Goal: Transaction & Acquisition: Purchase product/service

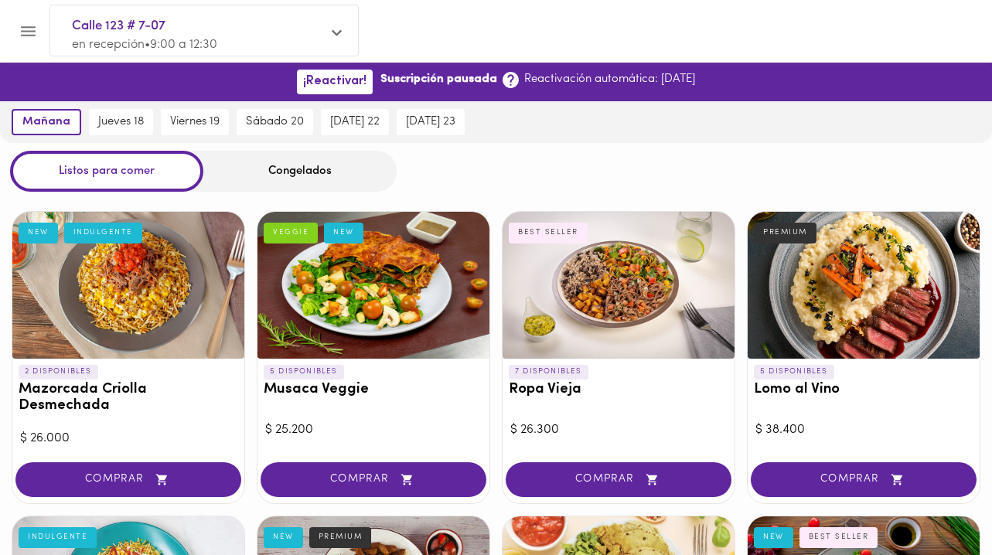
click at [128, 28] on span "Calle 123 # 7-07" at bounding box center [196, 26] width 249 height 20
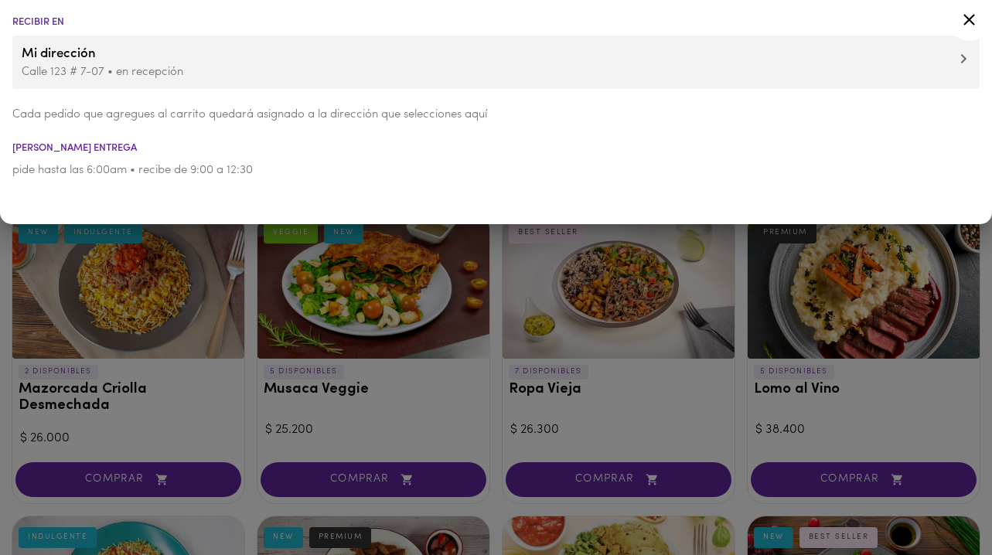
click at [322, 286] on div at bounding box center [496, 277] width 992 height 555
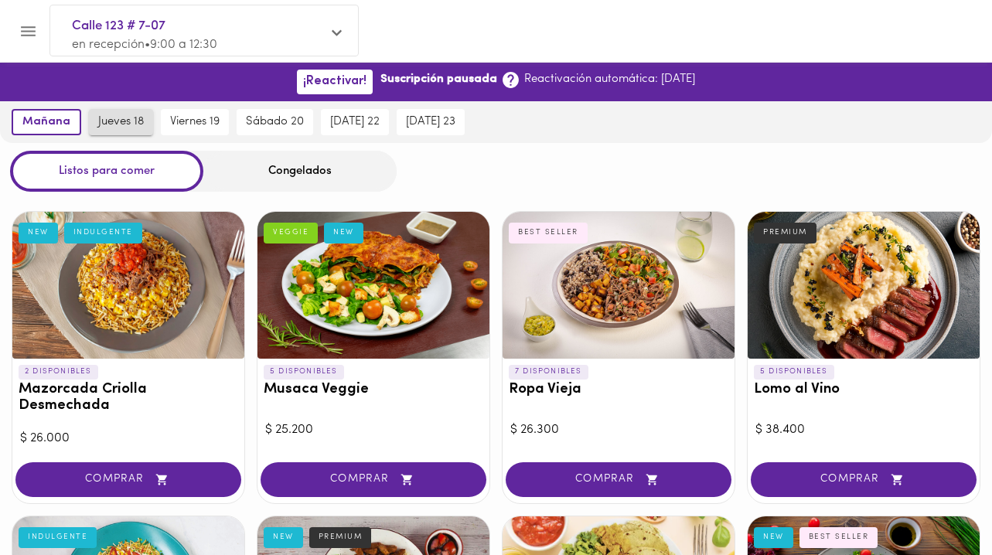
click at [114, 124] on span "jueves 18" at bounding box center [121, 122] width 46 height 14
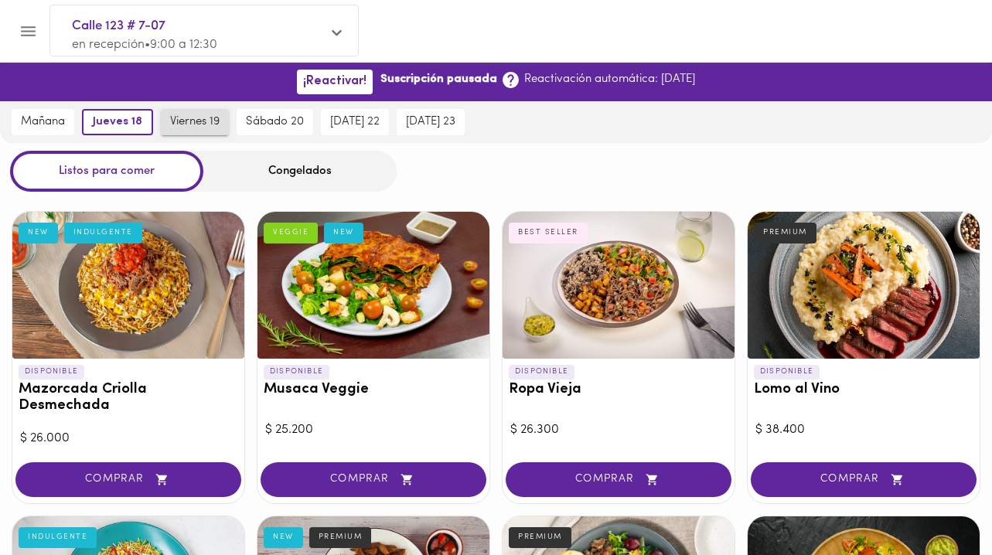
click at [182, 124] on span "viernes 19" at bounding box center [194, 122] width 49 height 14
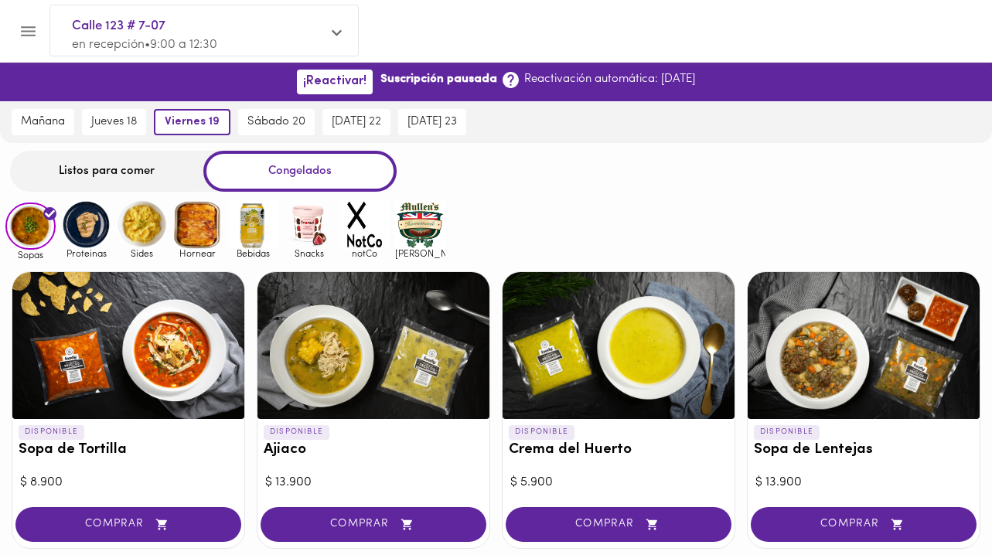
click at [128, 169] on div "Listos para comer" at bounding box center [106, 171] width 193 height 41
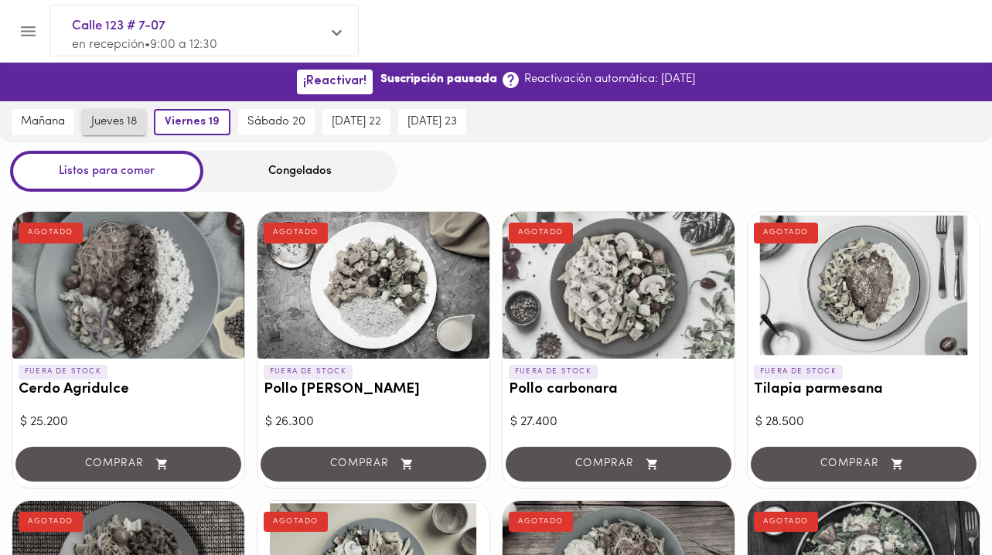
click at [109, 120] on span "jueves 18" at bounding box center [114, 122] width 46 height 14
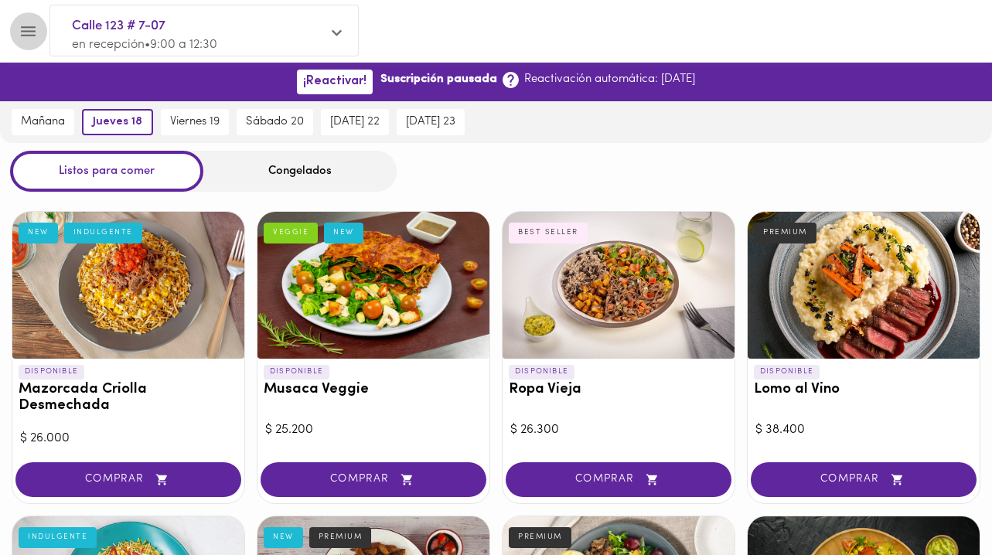
click at [32, 27] on icon "Menu" at bounding box center [28, 31] width 15 height 10
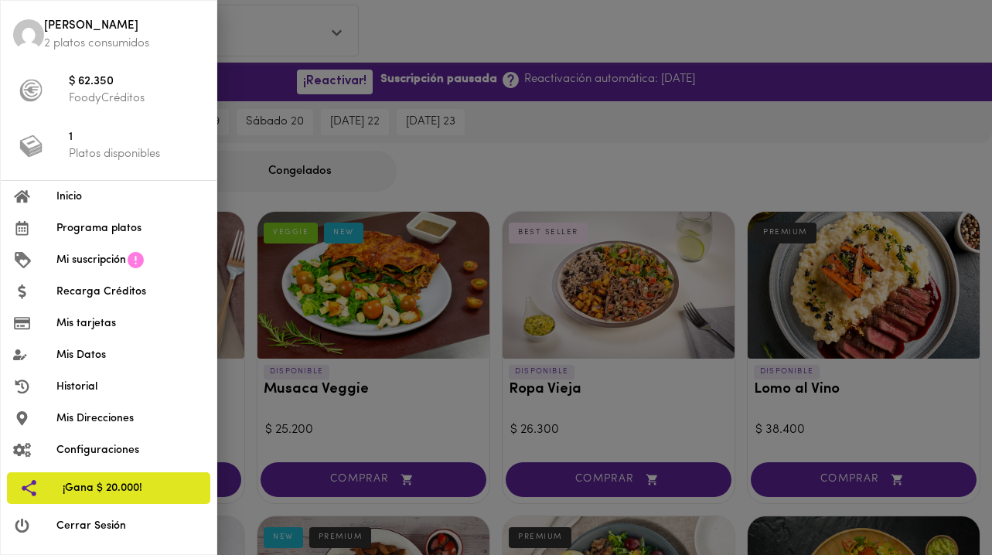
click at [72, 257] on span "Mi suscripción" at bounding box center [91, 260] width 70 height 16
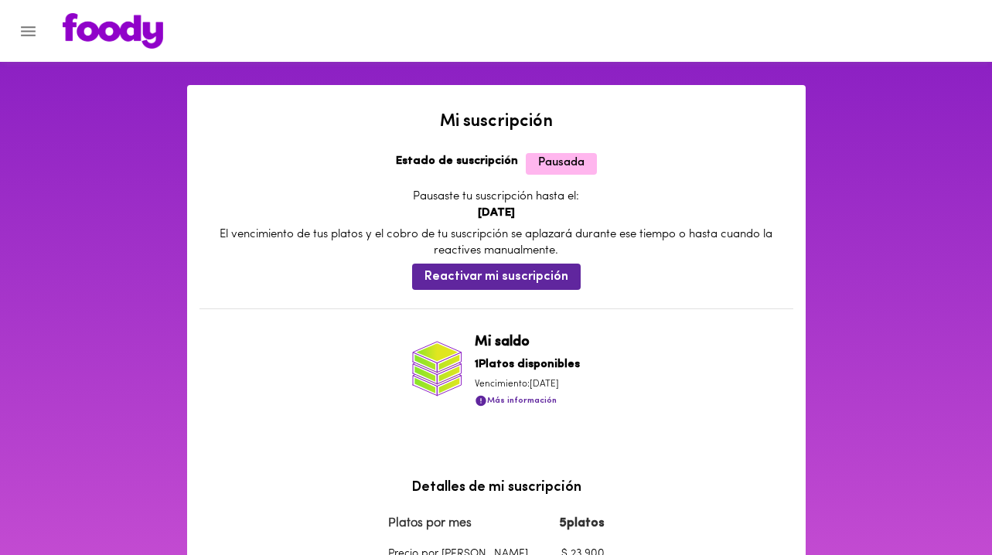
click at [48, 32] on div at bounding box center [510, 31] width 926 height 36
click at [19, 26] on icon "Menu" at bounding box center [28, 31] width 19 height 19
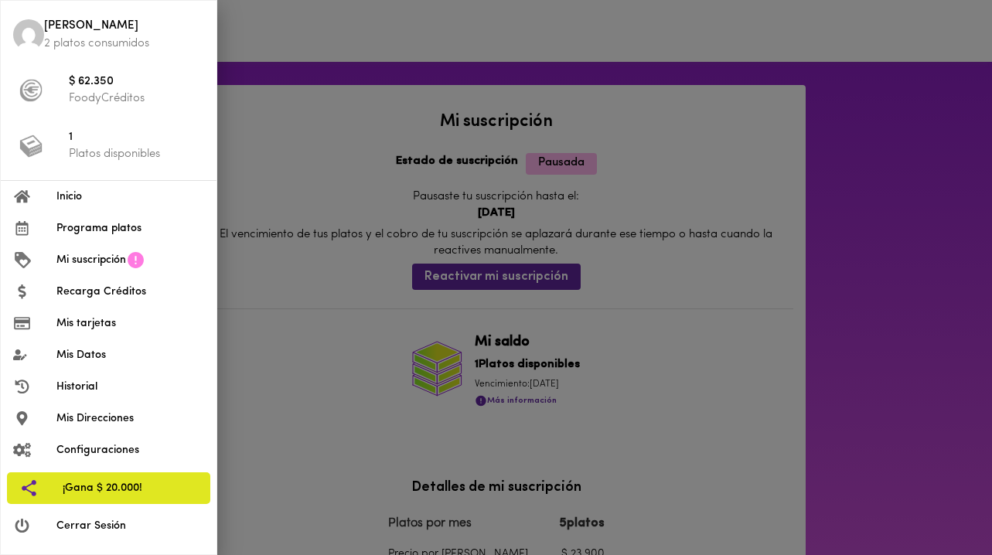
click at [61, 353] on span "Mis Datos" at bounding box center [130, 355] width 148 height 16
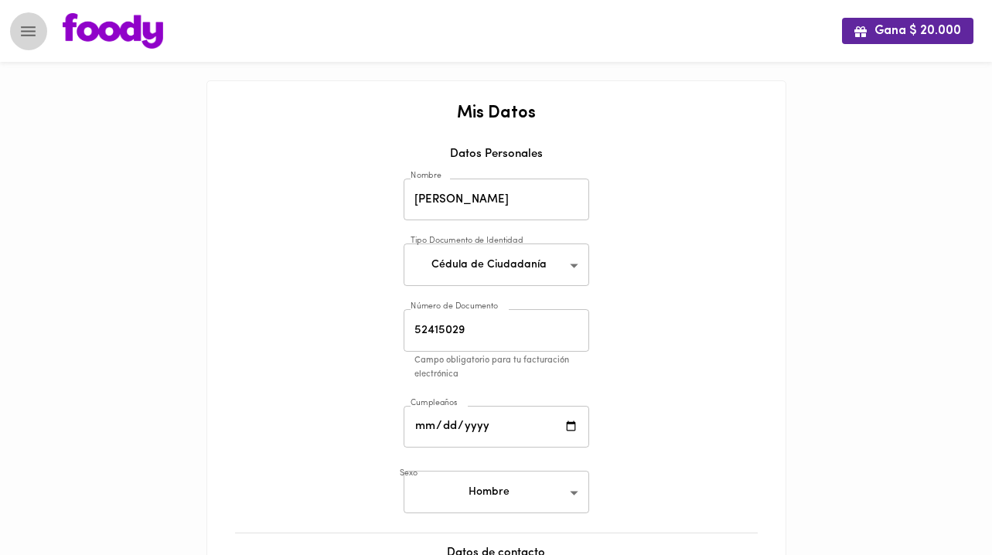
click at [30, 26] on icon "Menu" at bounding box center [28, 31] width 19 height 19
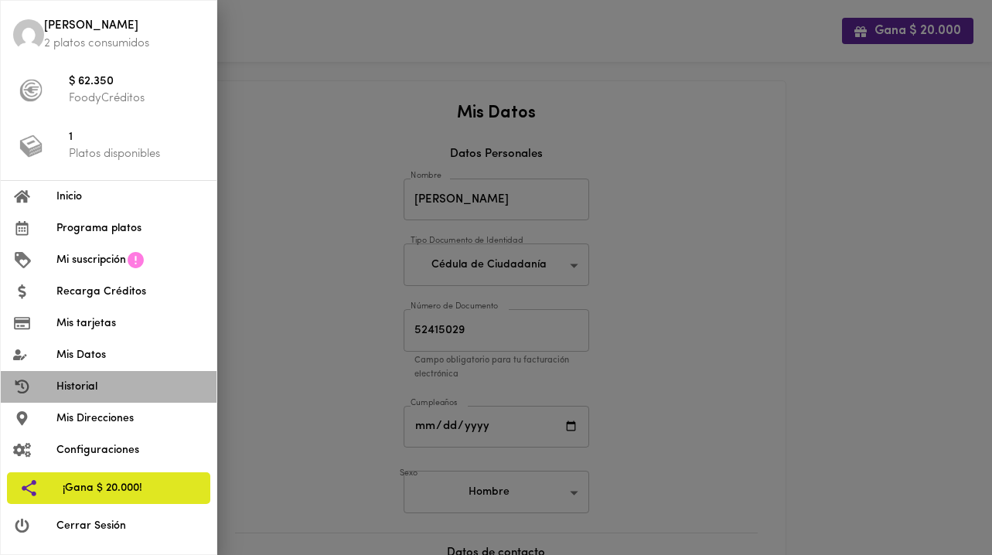
click at [68, 380] on span "Historial" at bounding box center [130, 387] width 148 height 16
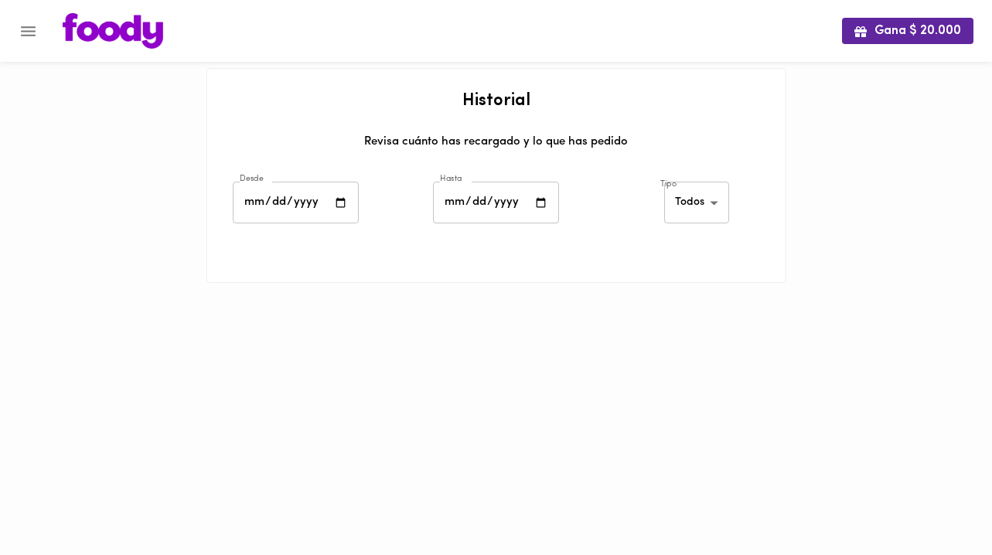
click at [334, 203] on input "date" at bounding box center [296, 203] width 126 height 43
type input "2025-09-01"
click at [538, 206] on input "date" at bounding box center [496, 203] width 126 height 43
type input "2025-09-26"
click at [687, 199] on body "Gana $ 20.000 Historial Revisa cuánto has recargado y lo que has pedido Desde 2…" at bounding box center [496, 161] width 992 height 322
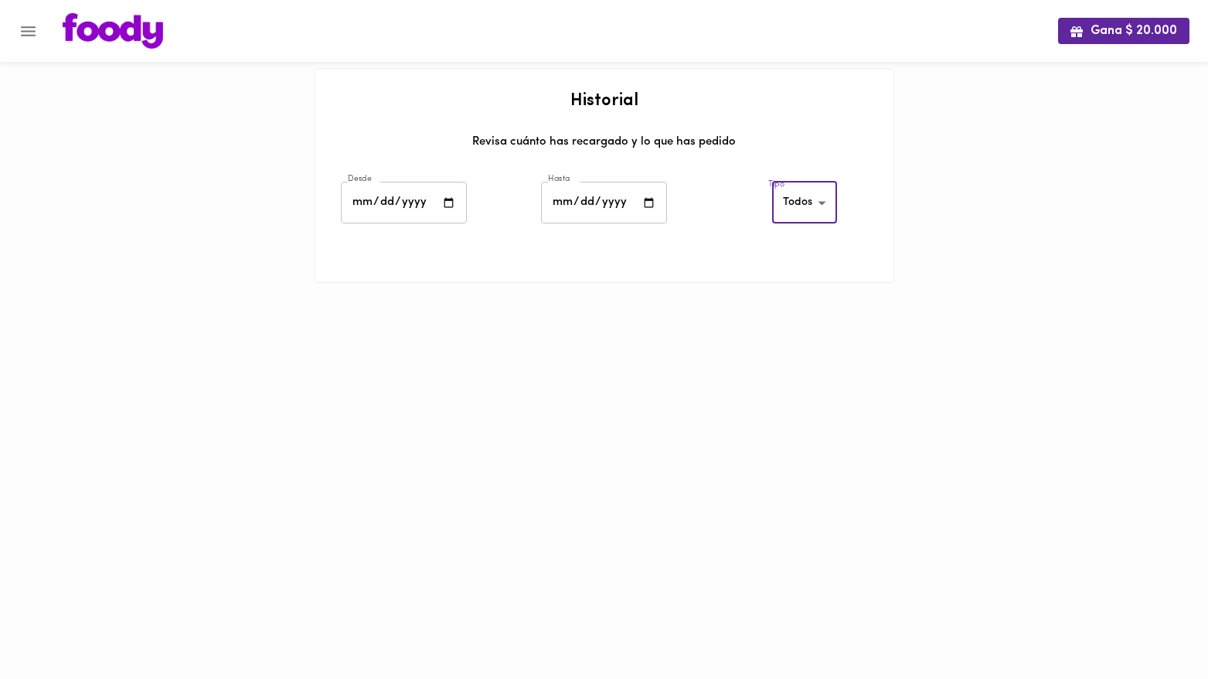
click at [24, 32] on icon "Menu" at bounding box center [28, 31] width 19 height 19
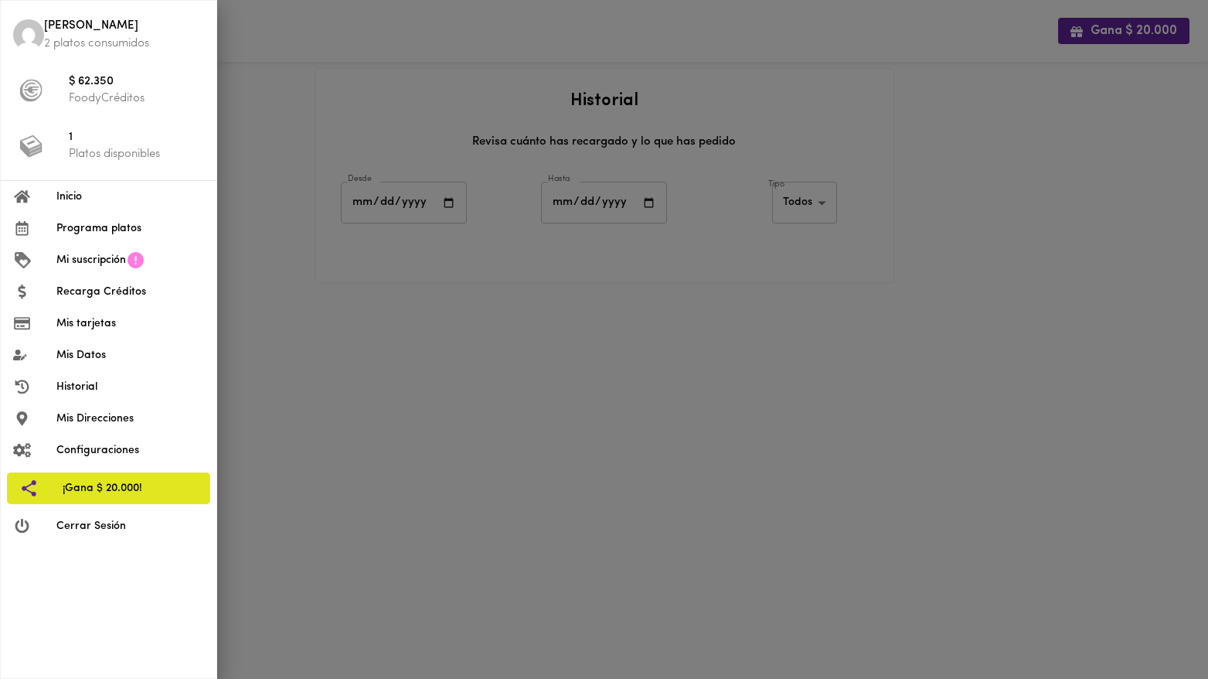
click at [77, 193] on span "Inicio" at bounding box center [130, 197] width 148 height 16
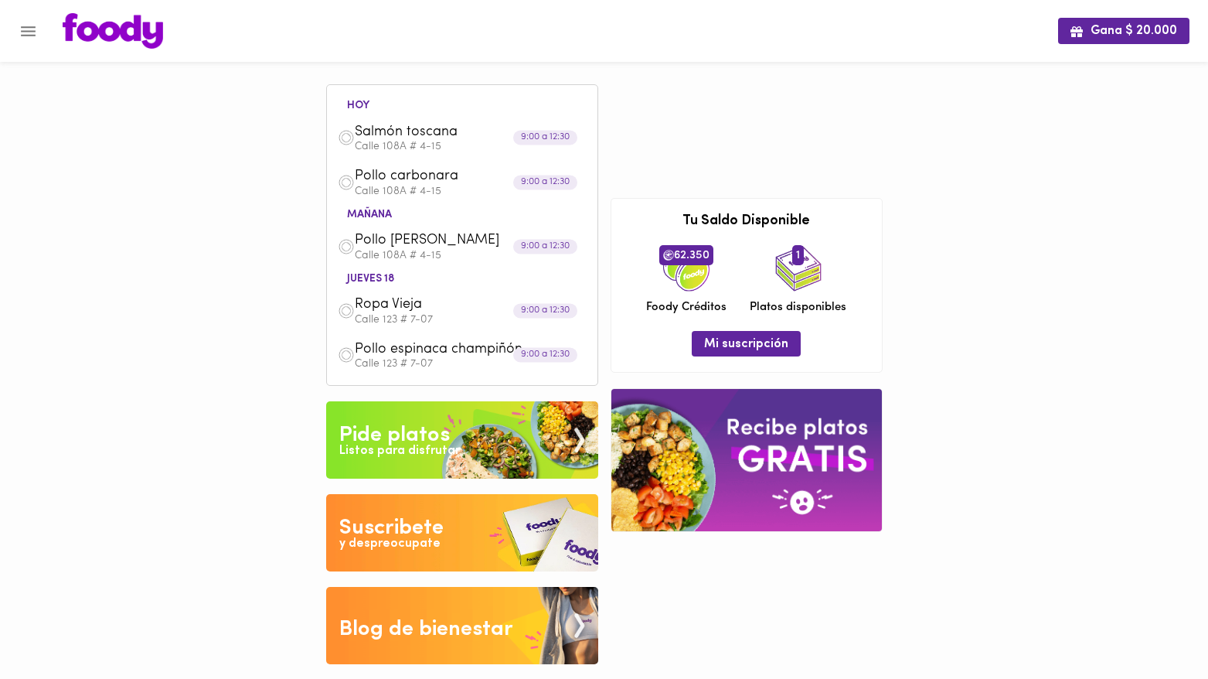
click at [30, 29] on icon "Menu" at bounding box center [28, 31] width 19 height 19
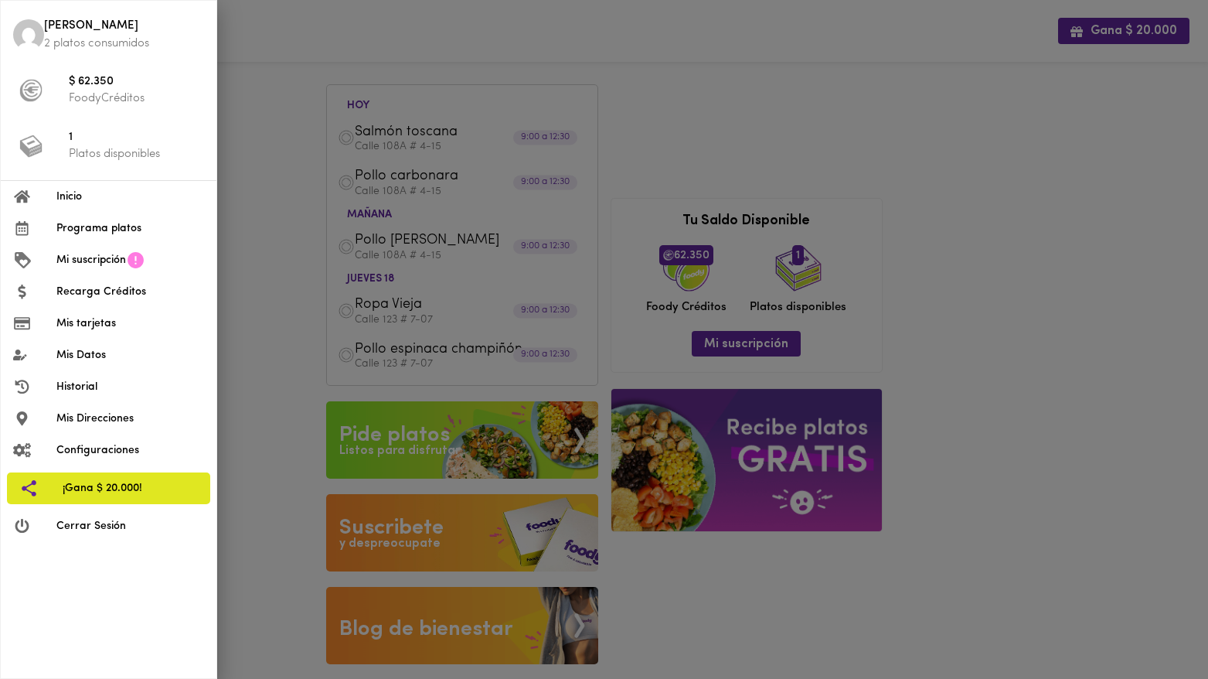
click at [75, 86] on span "$ 62.350" at bounding box center [136, 82] width 135 height 18
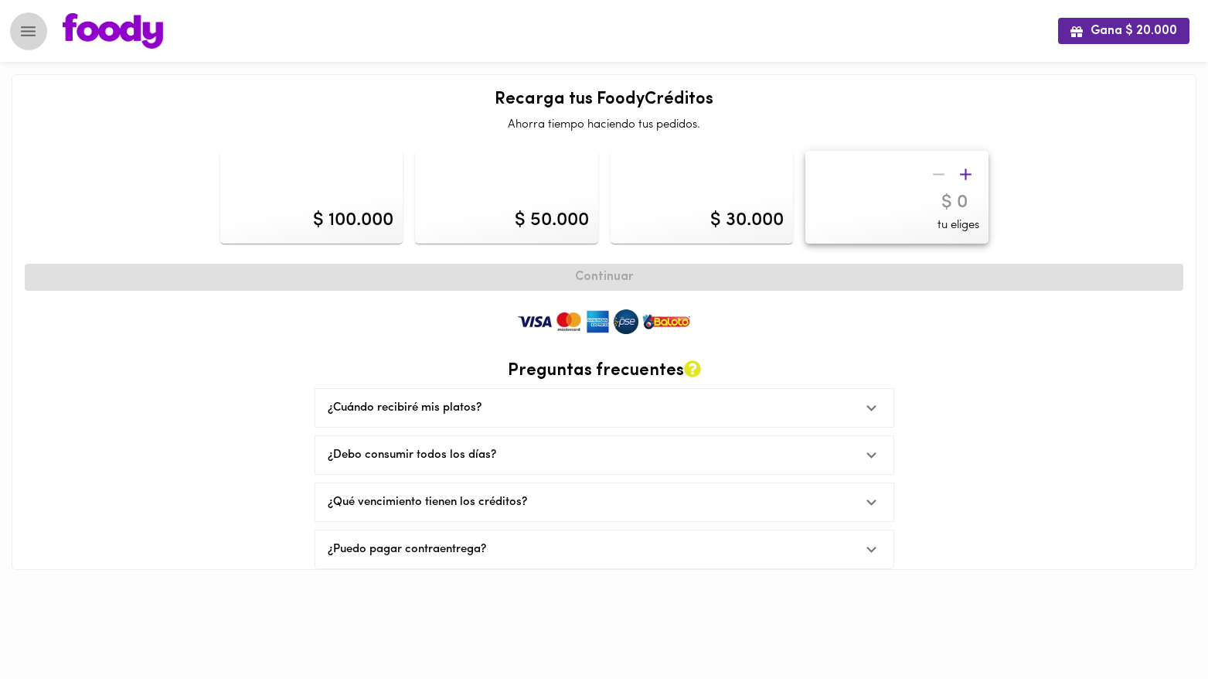
click at [36, 26] on icon "Menu" at bounding box center [28, 31] width 19 height 19
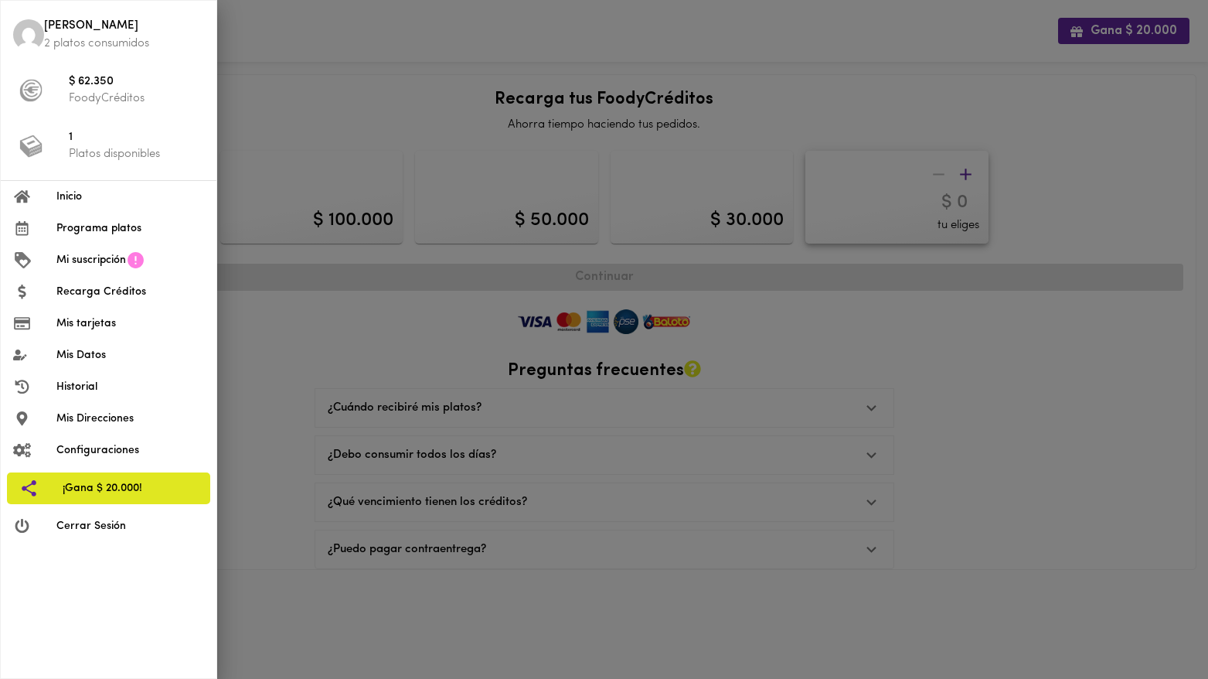
click at [60, 36] on p "2 platos consumidos" at bounding box center [124, 44] width 160 height 16
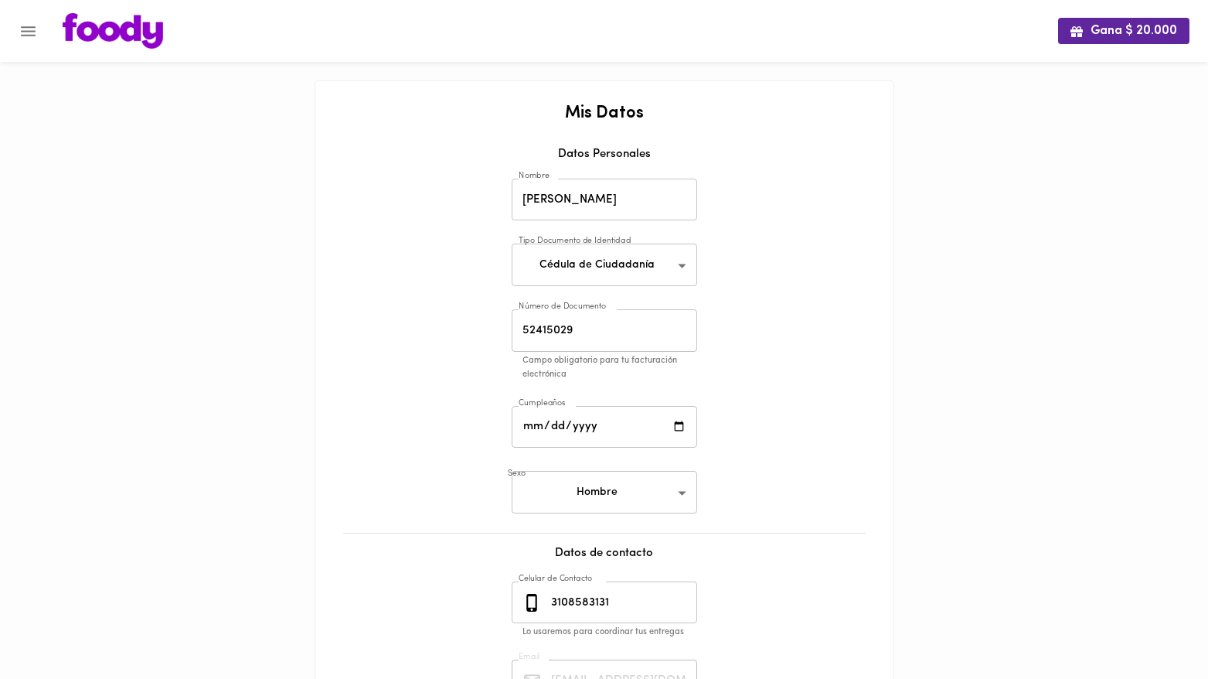
click at [28, 34] on icon "Menu" at bounding box center [28, 31] width 15 height 10
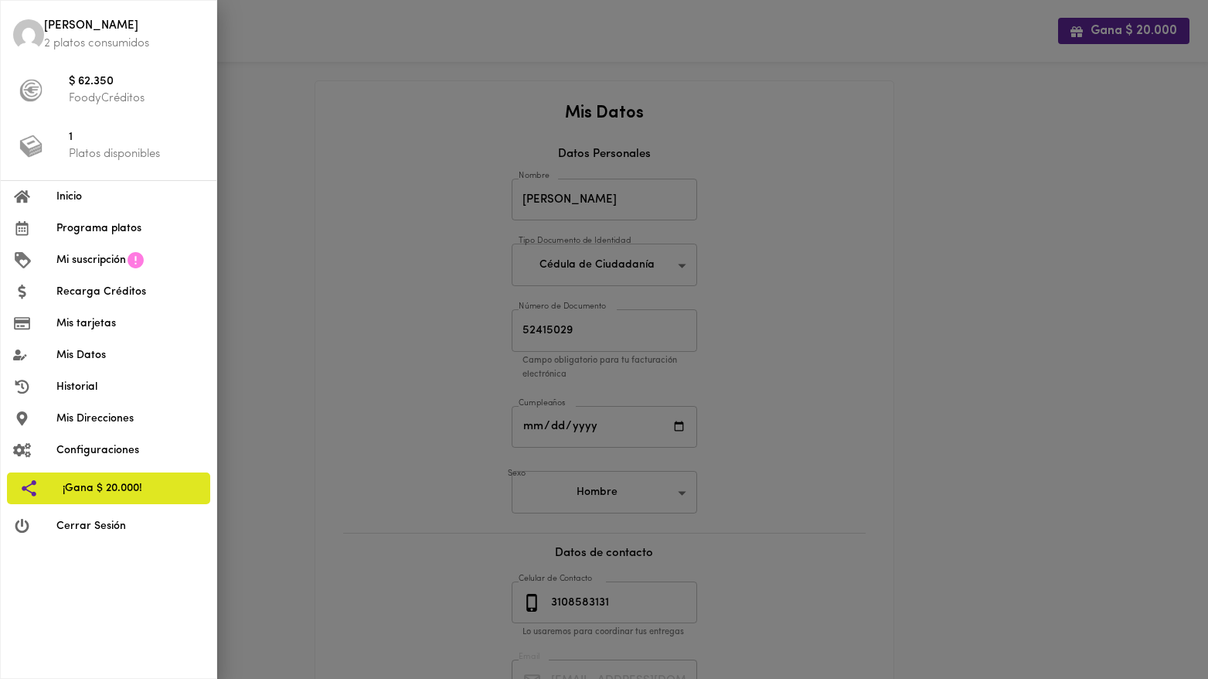
drag, startPoint x: 69, startPoint y: 36, endPoint x: 146, endPoint y: 46, distance: 78.0
click at [71, 36] on p "2 platos consumidos" at bounding box center [124, 44] width 160 height 16
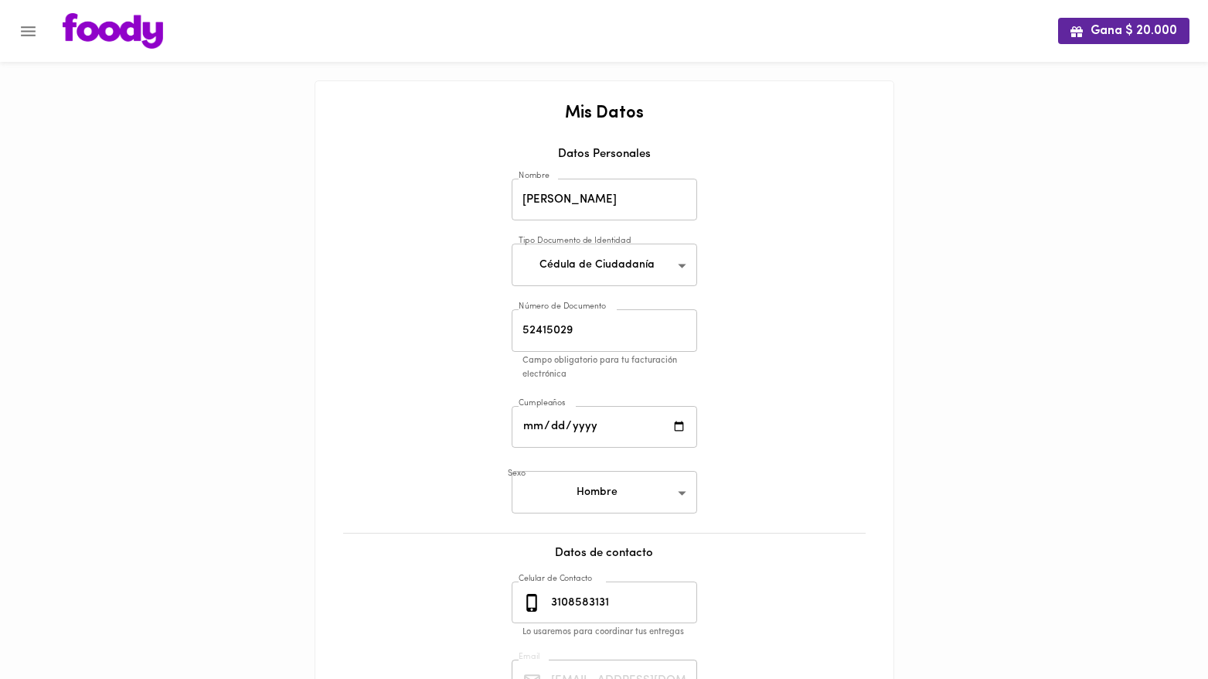
click at [116, 29] on img at bounding box center [113, 31] width 101 height 36
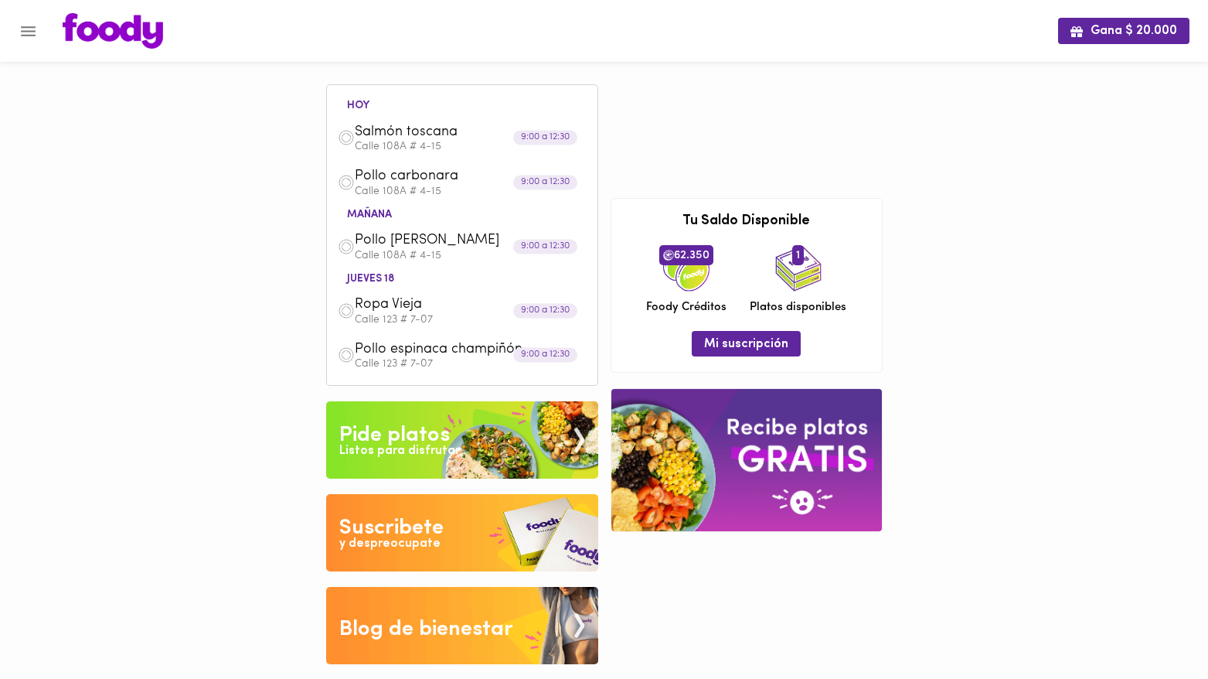
click at [124, 35] on img at bounding box center [113, 31] width 101 height 36
click at [398, 441] on div "Pide platos" at bounding box center [394, 435] width 111 height 31
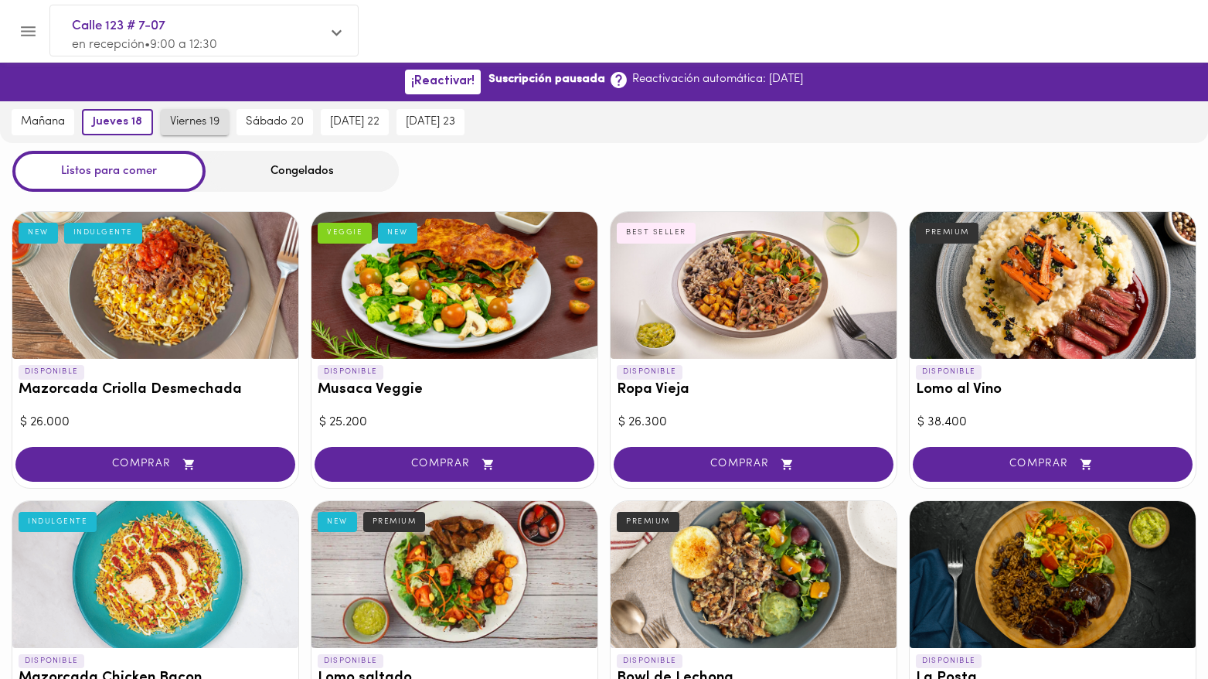
click at [186, 123] on span "viernes 19" at bounding box center [194, 122] width 49 height 14
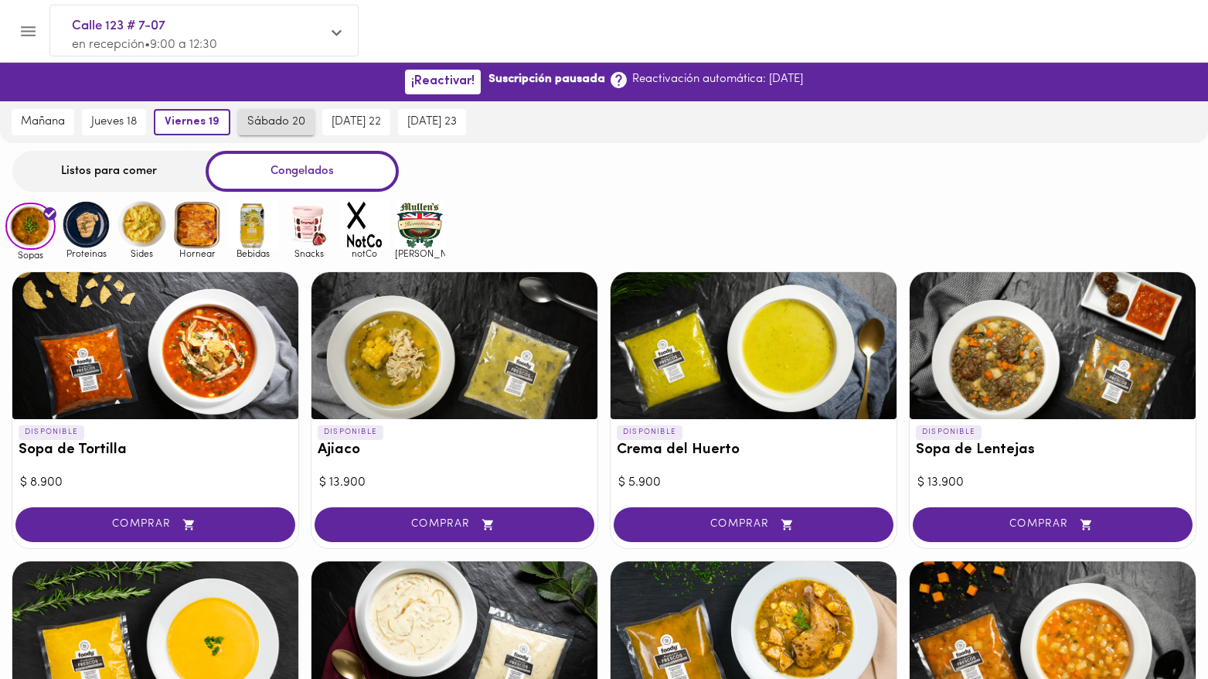
click at [285, 121] on span "sábado 20" at bounding box center [276, 122] width 58 height 14
click at [131, 151] on div "Listos para comer" at bounding box center [108, 171] width 193 height 41
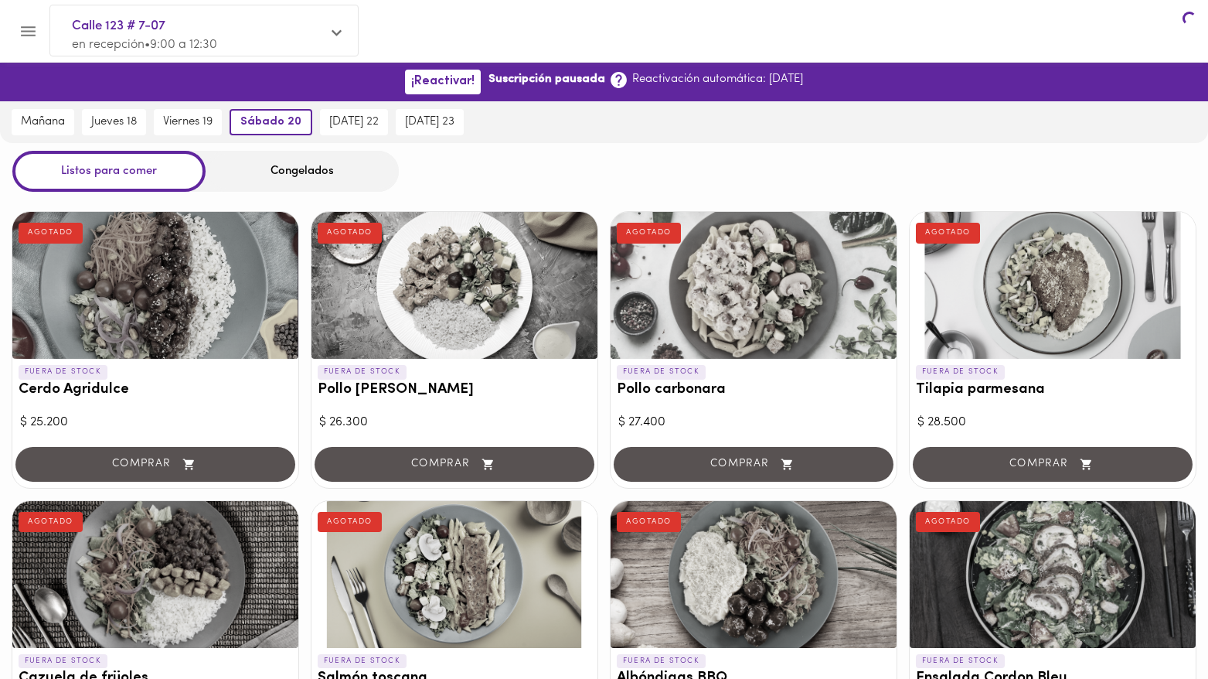
click at [128, 164] on div "Listos para comer" at bounding box center [108, 171] width 193 height 41
click at [175, 116] on span "viernes 19" at bounding box center [187, 122] width 49 height 14
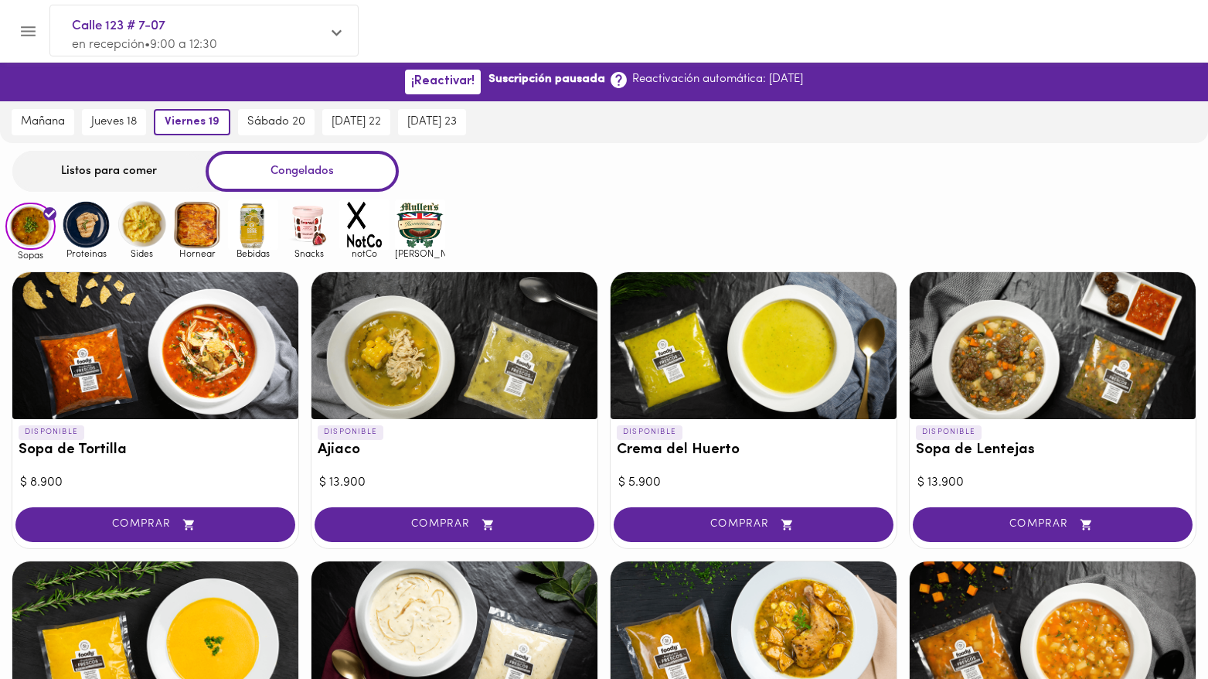
click at [96, 167] on div "Listos para comer" at bounding box center [108, 171] width 193 height 41
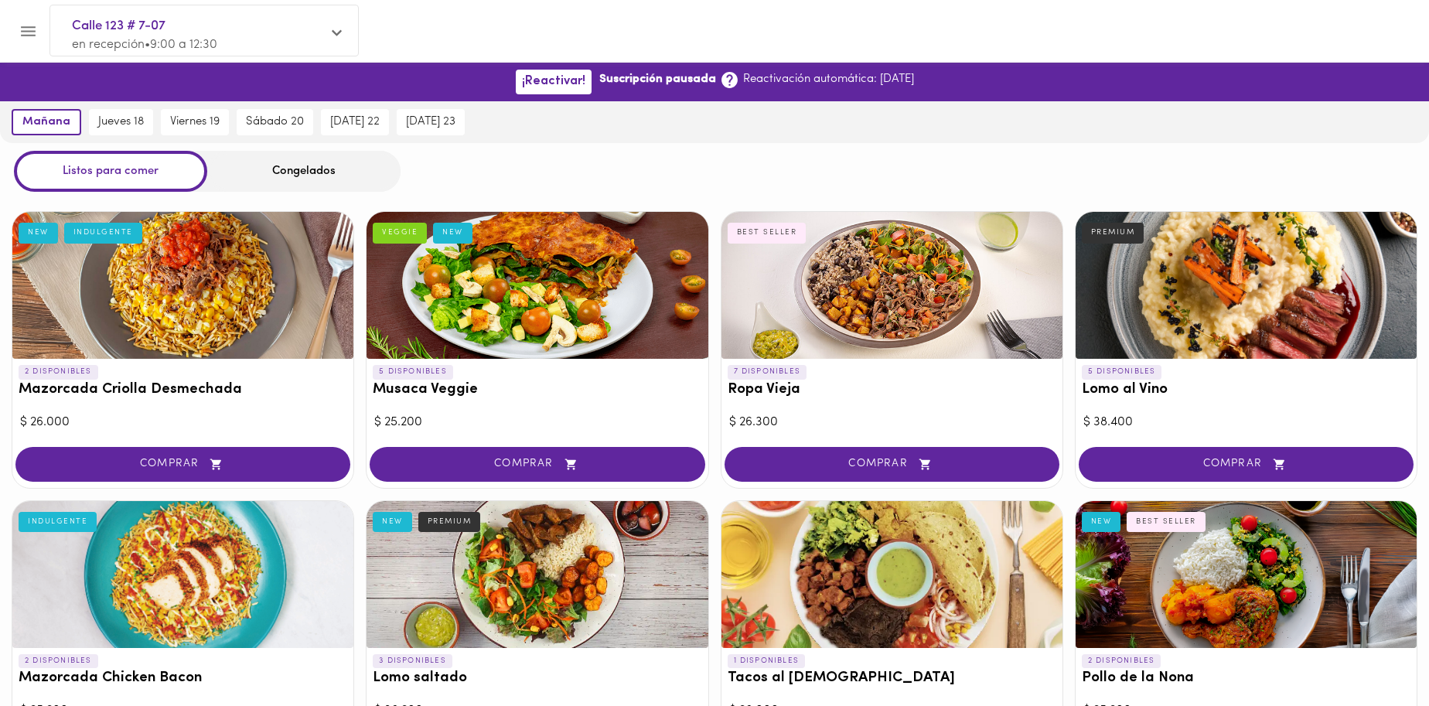
drag, startPoint x: 193, startPoint y: 121, endPoint x: 92, endPoint y: 2, distance: 155.8
click at [193, 121] on span "viernes 19" at bounding box center [194, 122] width 49 height 14
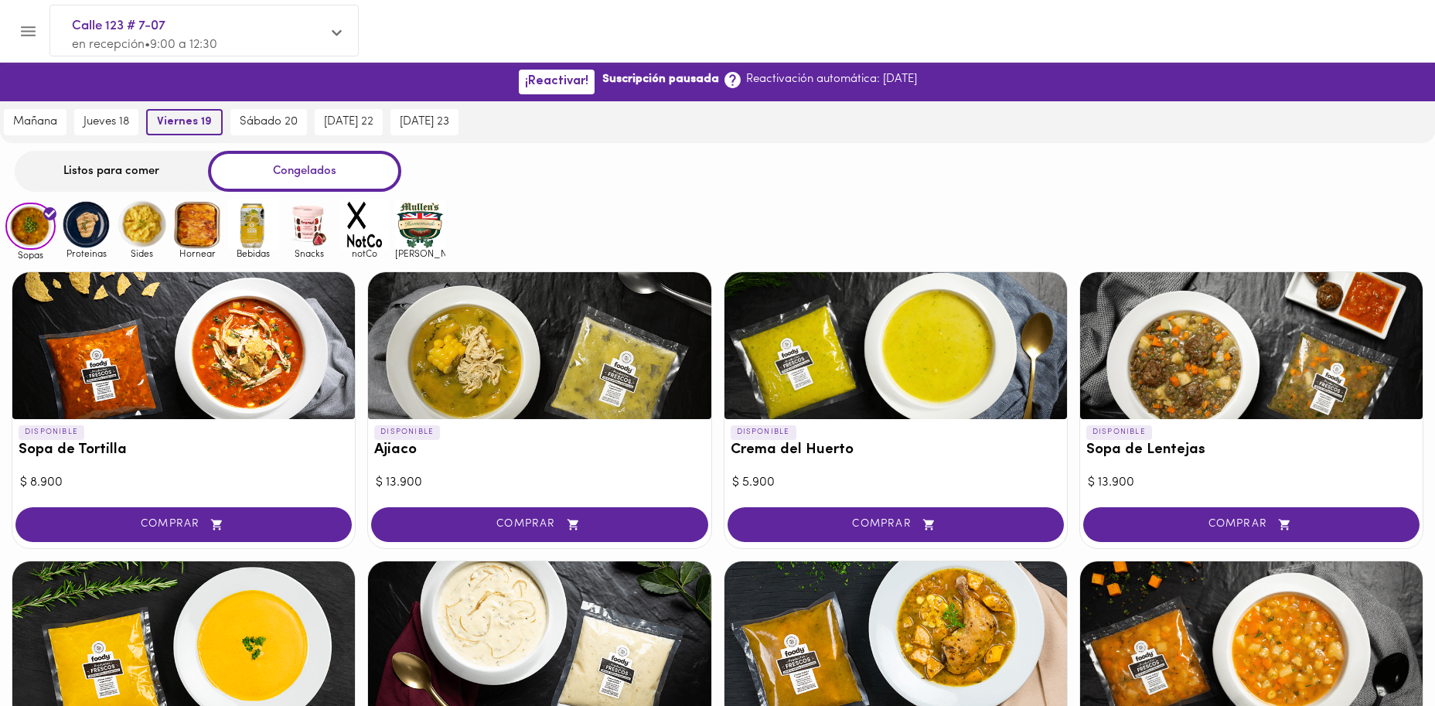
click at [186, 121] on span "viernes 19" at bounding box center [184, 122] width 55 height 14
click at [127, 163] on div "Listos para comer" at bounding box center [111, 171] width 193 height 41
